Goal: Information Seeking & Learning: Check status

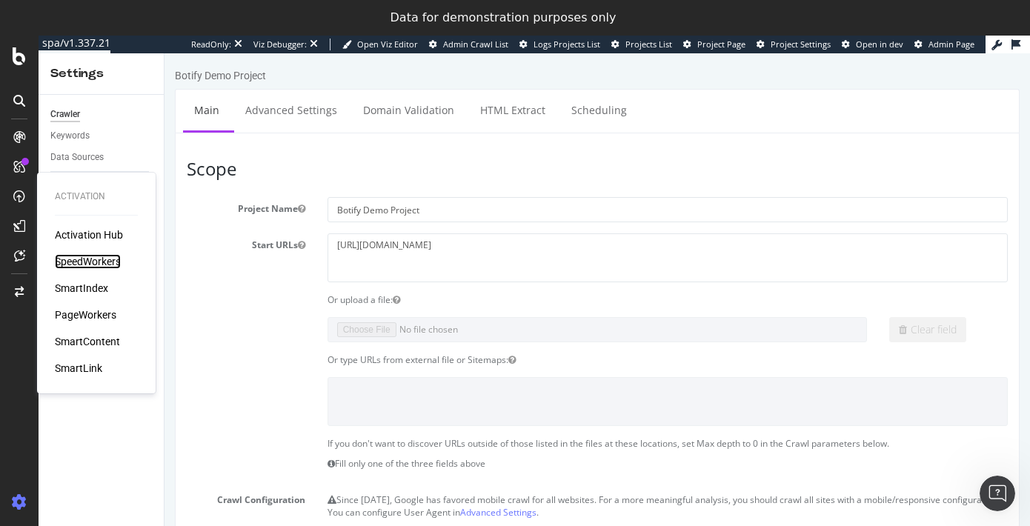
click at [119, 260] on div "SpeedWorkers" at bounding box center [88, 261] width 66 height 15
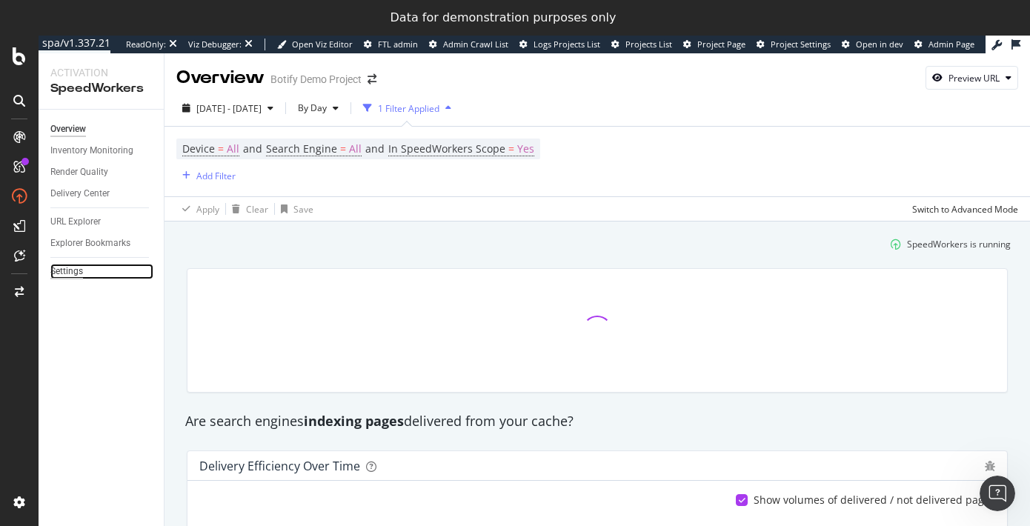
click at [66, 276] on div "Settings" at bounding box center [66, 272] width 33 height 16
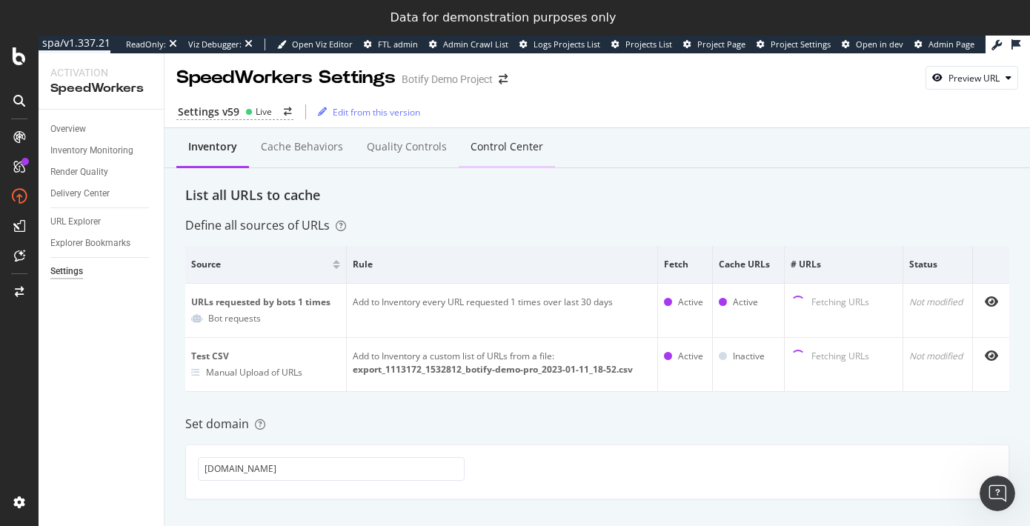
click at [486, 150] on div "Control Center" at bounding box center [506, 146] width 73 height 15
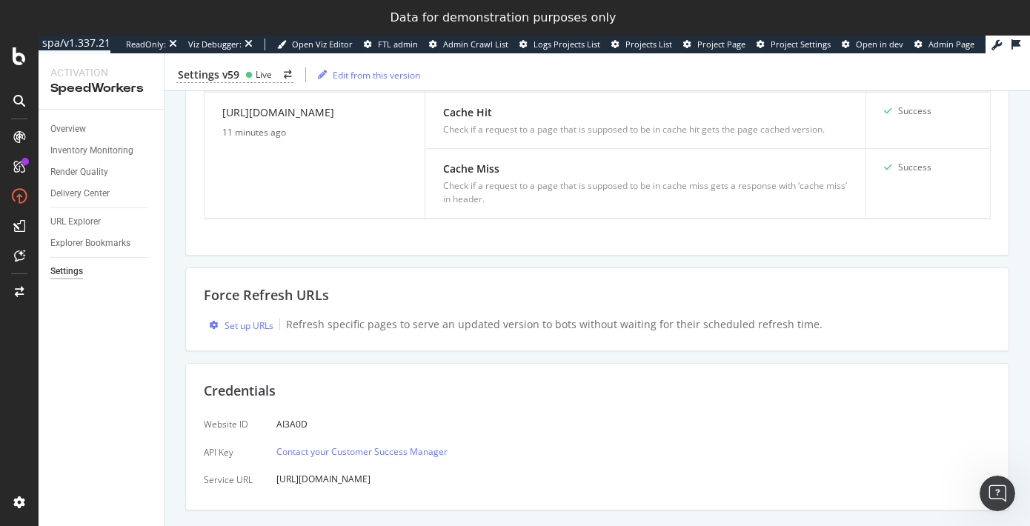
scroll to position [427, 0]
